Goal: Subscribe to service/newsletter

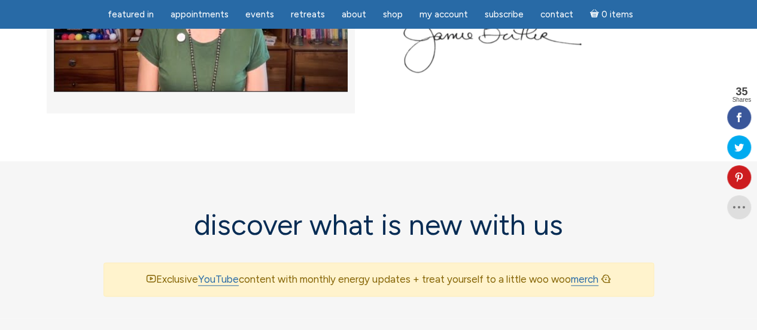
scroll to position [659, 0]
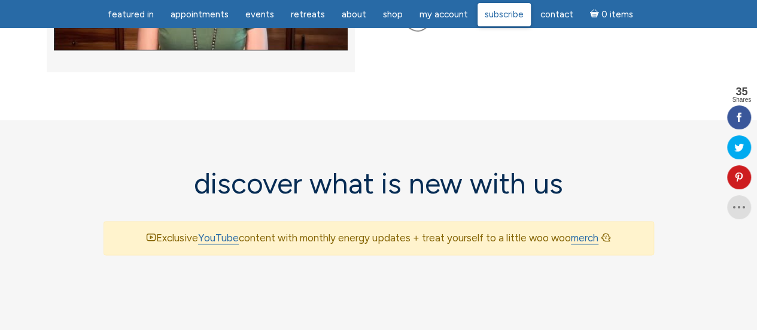
click at [496, 18] on span "Subscribe" at bounding box center [504, 14] width 39 height 11
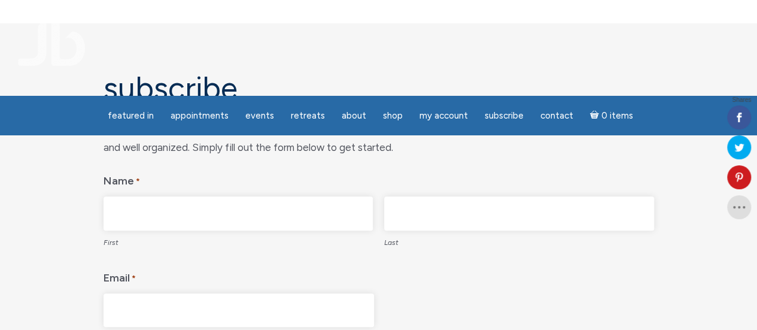
scroll to position [120, 0]
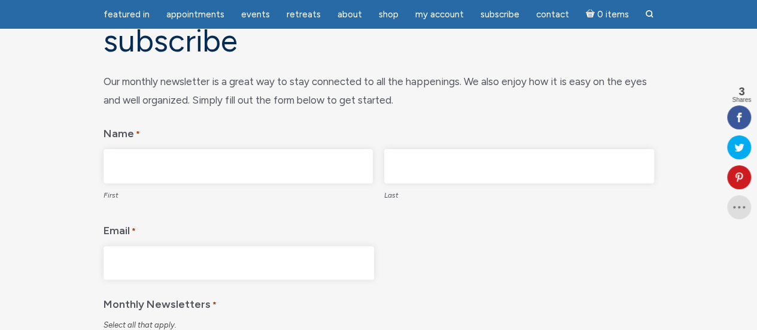
click at [119, 149] on input "First" at bounding box center [239, 166] width 270 height 34
type input "Lis Grethe"
type input "Sørensen"
type input "liss.livetsgaest@gmail.com"
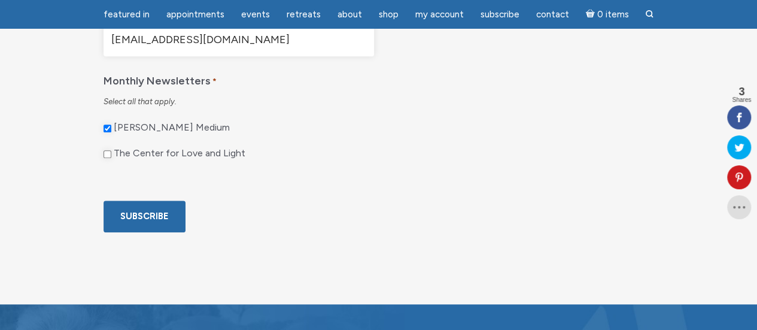
scroll to position [359, 0]
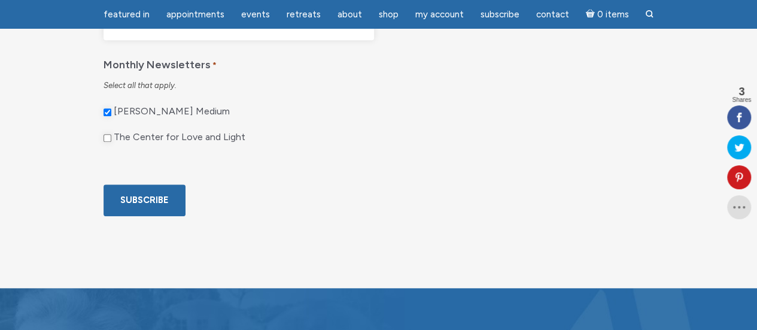
drag, startPoint x: 107, startPoint y: 137, endPoint x: 129, endPoint y: 153, distance: 27.4
click at [107, 138] on input "The Center for Love and Light" at bounding box center [108, 138] width 8 height 8
checkbox input "true"
click at [126, 216] on input "Subscribe" at bounding box center [145, 200] width 82 height 32
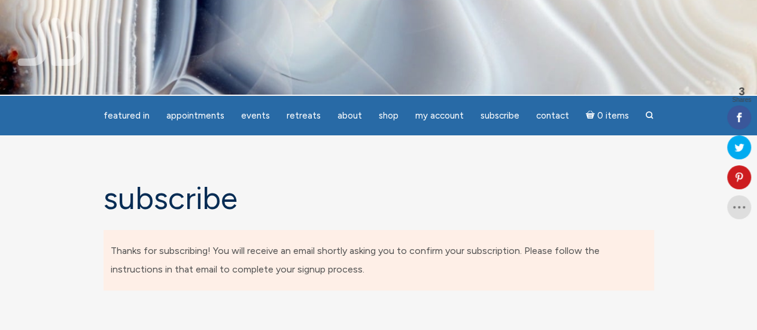
scroll to position [0, 0]
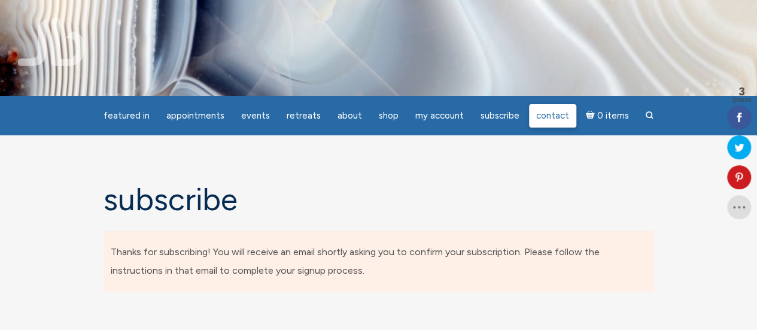
click at [548, 118] on span "Contact" at bounding box center [552, 115] width 33 height 11
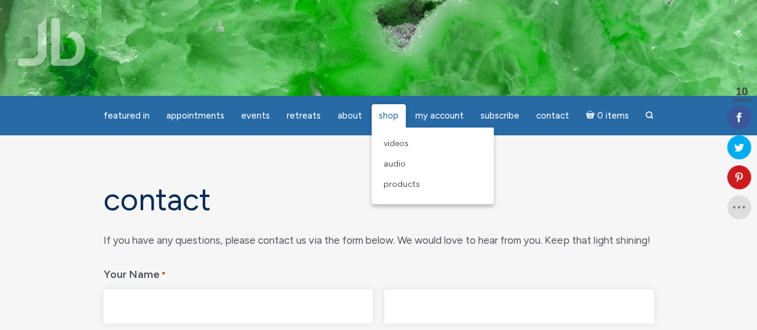
click at [379, 114] on span "Shop" at bounding box center [389, 115] width 20 height 11
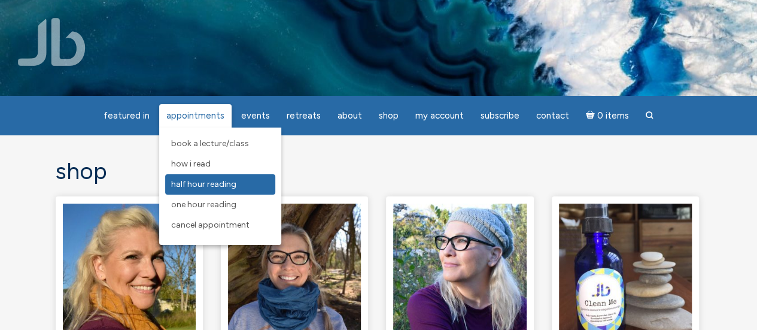
click at [210, 184] on span "Half Hour Reading" at bounding box center [203, 184] width 65 height 10
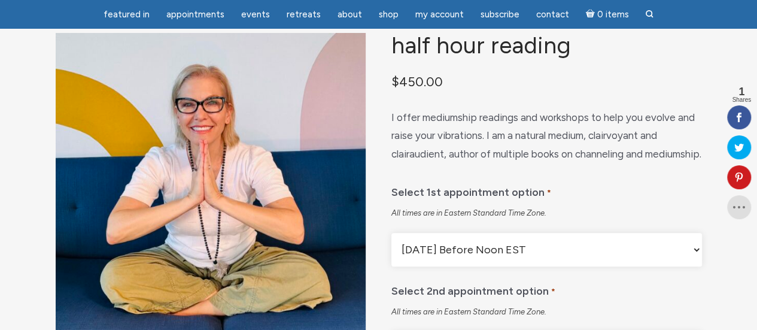
scroll to position [120, 0]
